Goal: Navigation & Orientation: Find specific page/section

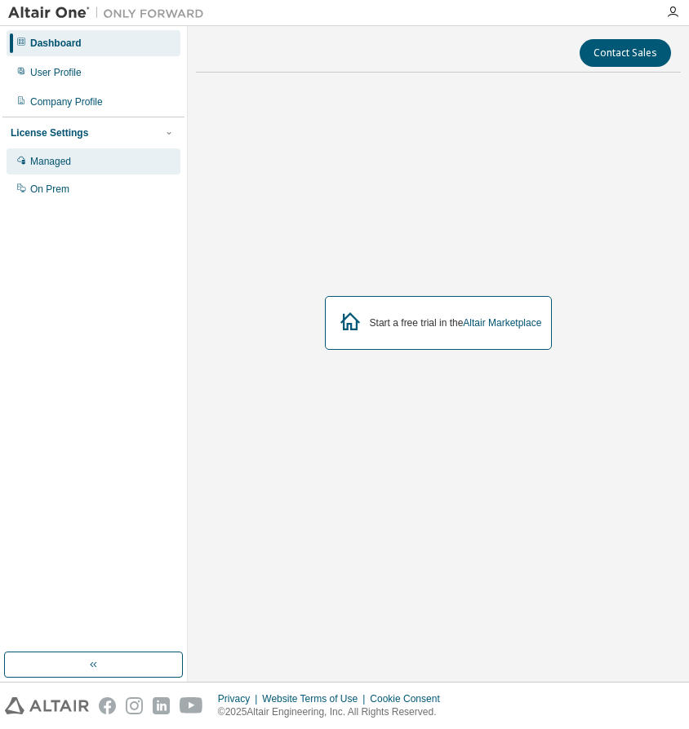
click at [56, 170] on div "Managed" at bounding box center [94, 162] width 174 height 26
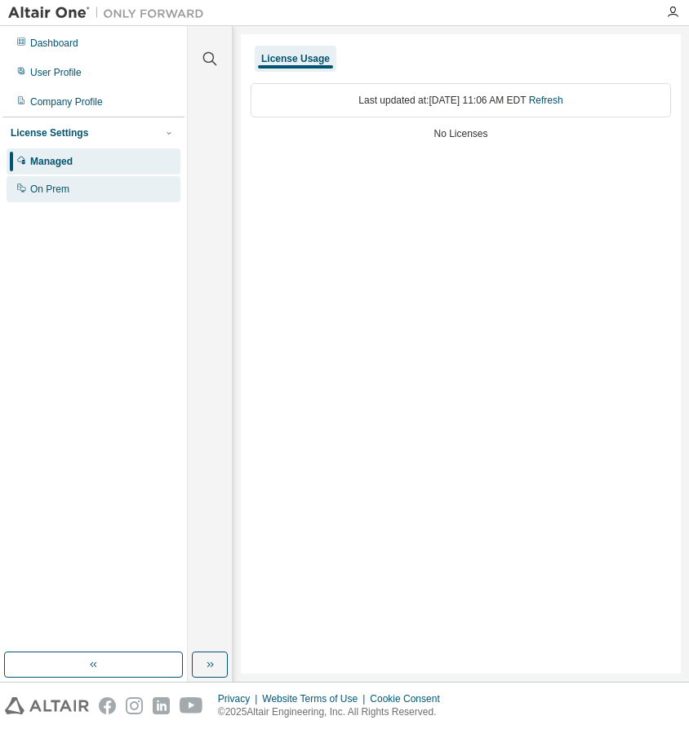
click at [55, 193] on div "On Prem" at bounding box center [49, 189] width 39 height 13
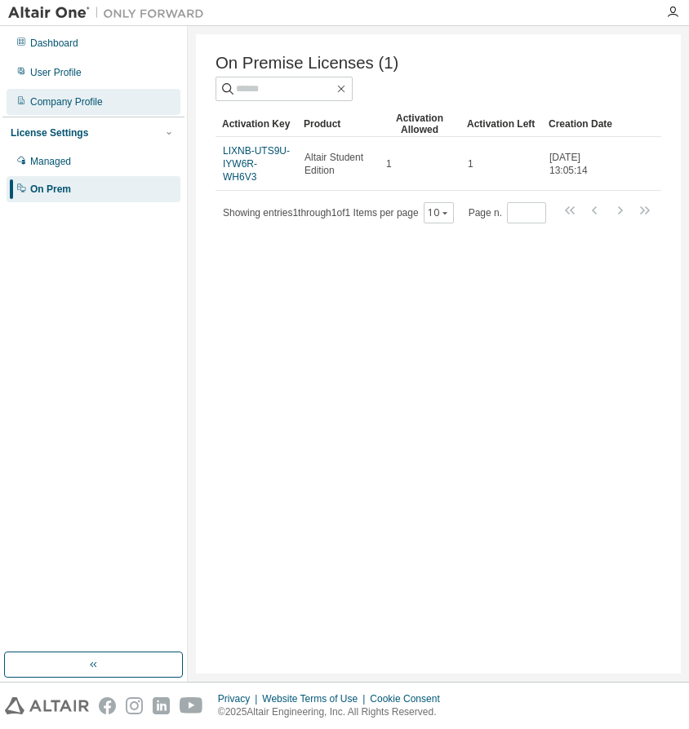
click at [51, 98] on div "Company Profile" at bounding box center [66, 101] width 73 height 13
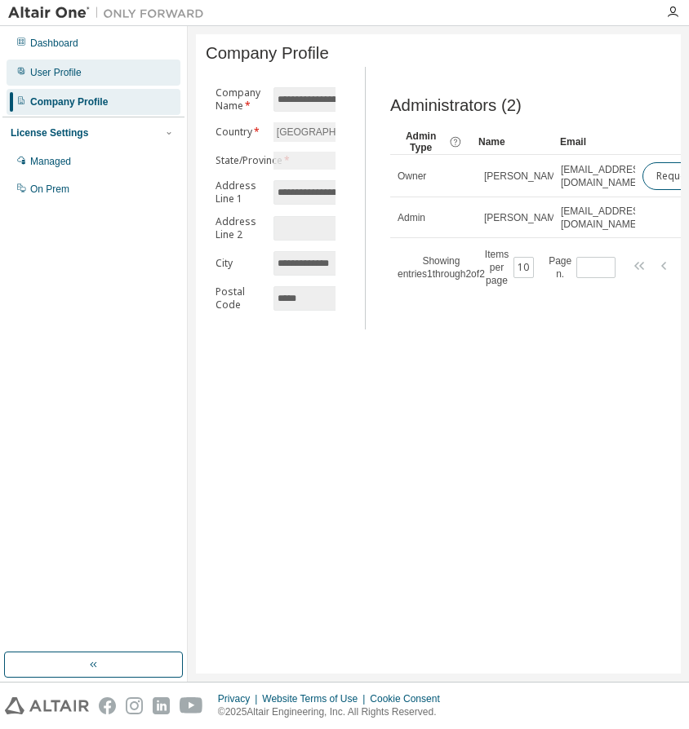
click at [54, 75] on div "User Profile" at bounding box center [55, 72] width 51 height 13
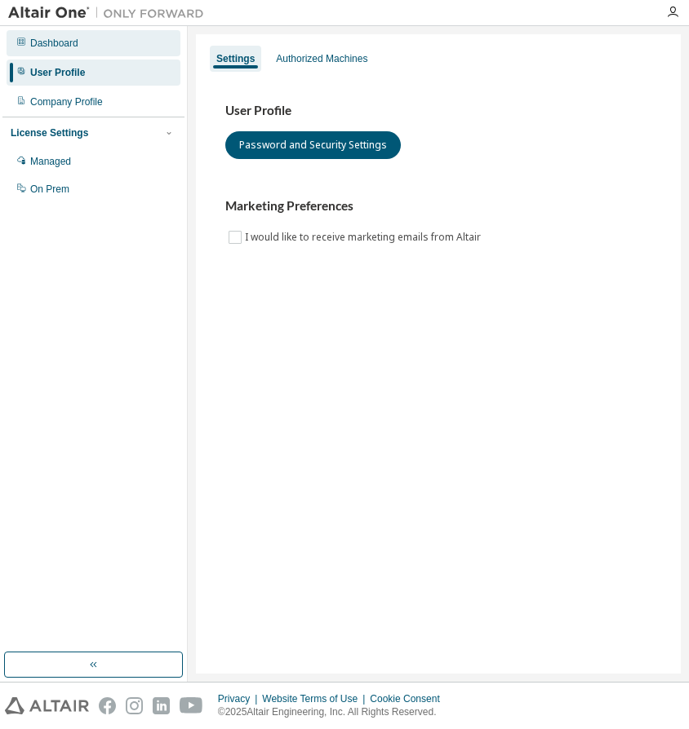
click at [64, 46] on div "Dashboard" at bounding box center [54, 43] width 48 height 13
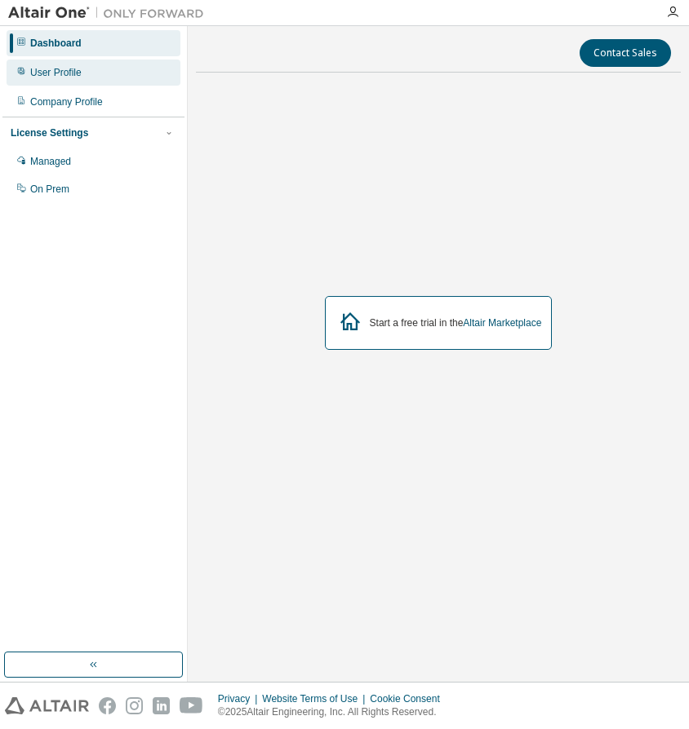
click at [62, 82] on div "User Profile" at bounding box center [94, 73] width 174 height 26
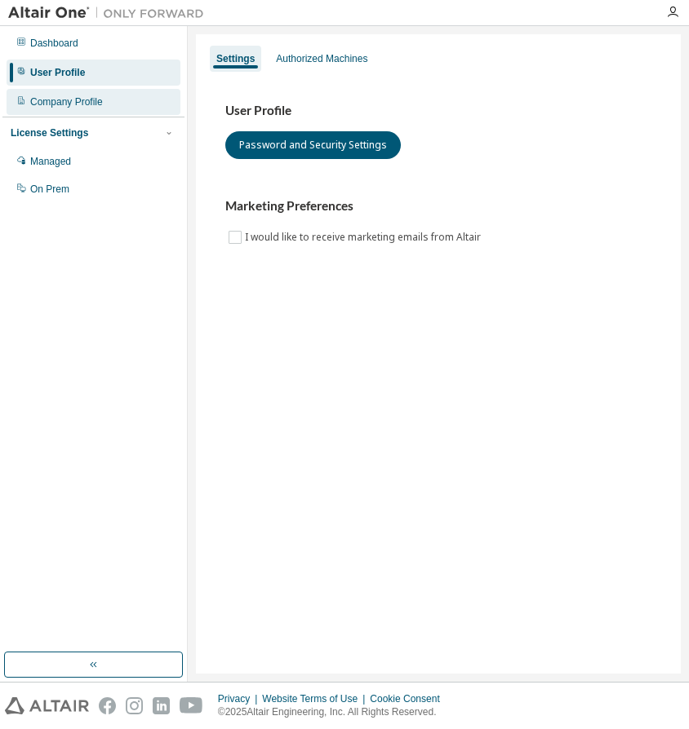
click at [59, 114] on div "Company Profile" at bounding box center [94, 102] width 174 height 26
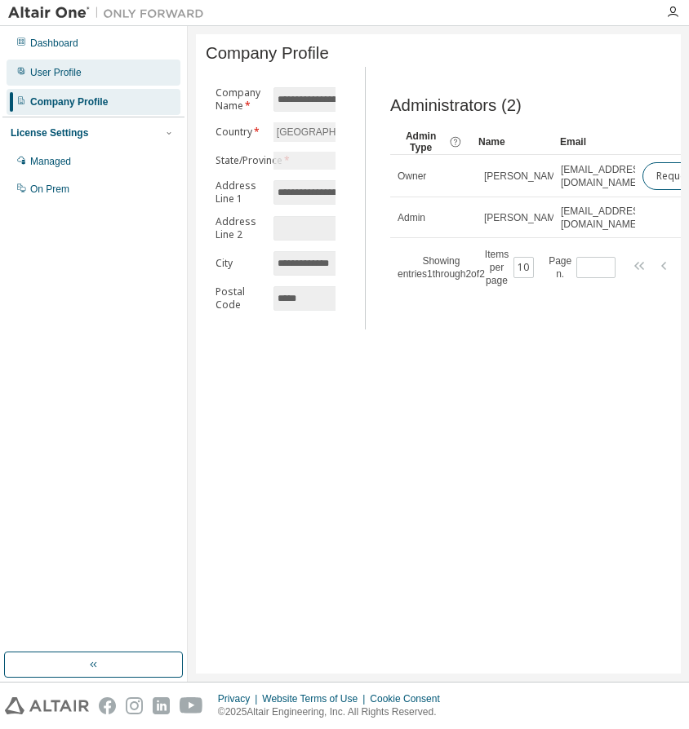
click at [83, 82] on div "User Profile" at bounding box center [94, 73] width 174 height 26
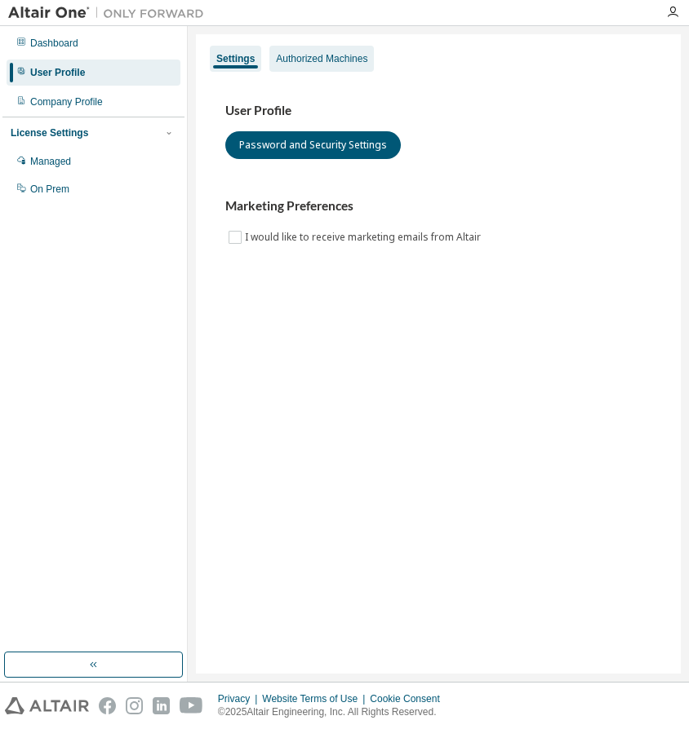
click at [336, 69] on div "Authorized Machines" at bounding box center [321, 59] width 104 height 26
